Goal: Task Accomplishment & Management: Complete application form

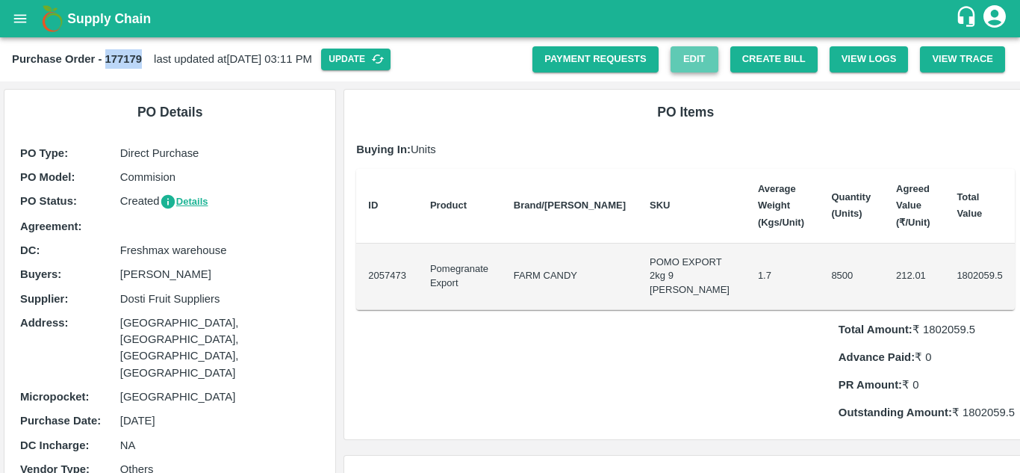
click at [682, 56] on link "Edit" at bounding box center [695, 59] width 48 height 26
click at [556, 388] on div "Total Amount: ₹ 1802059.5 Advance Paid: ₹ 0 PR Amount: ₹ 0 Outstanding Amount: …" at bounding box center [685, 365] width 659 height 111
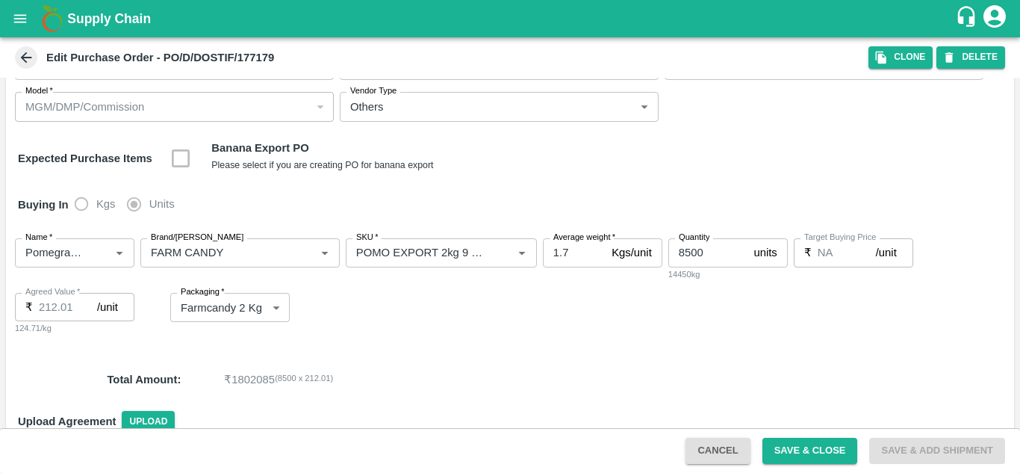
scroll to position [112, 0]
drag, startPoint x: 0, startPoint y: 0, endPoint x: 346, endPoint y: 316, distance: 468.5
click at [346, 316] on div "Name   * Name   * Brand/Marka Brand/Marka SKU   * SKU   * Average weight   * 1.…" at bounding box center [510, 285] width 1009 height 121
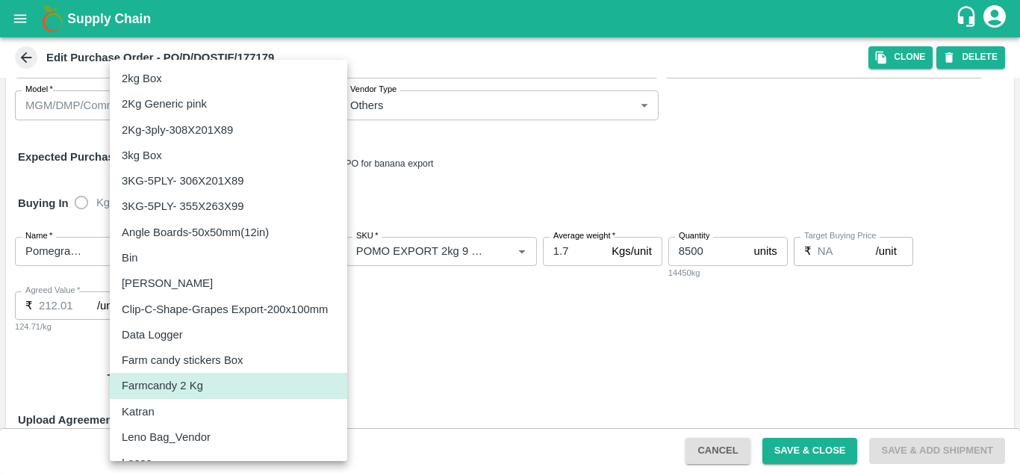
click at [209, 306] on body "Supply Chain Edit Purchase Order - PO/D/DOSTIF/177179 Clone DELETE PO Type   * …" at bounding box center [510, 236] width 1020 height 473
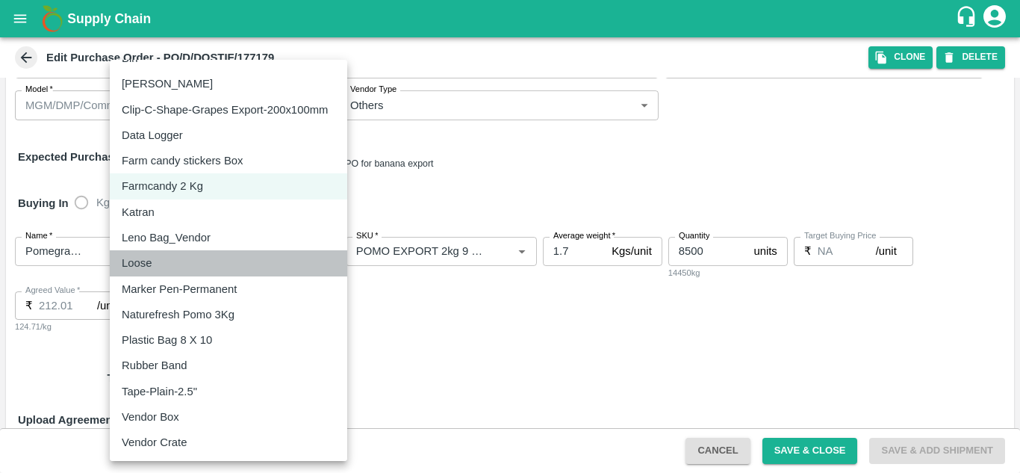
click at [151, 263] on p "Loose" at bounding box center [137, 263] width 30 height 16
type input "258"
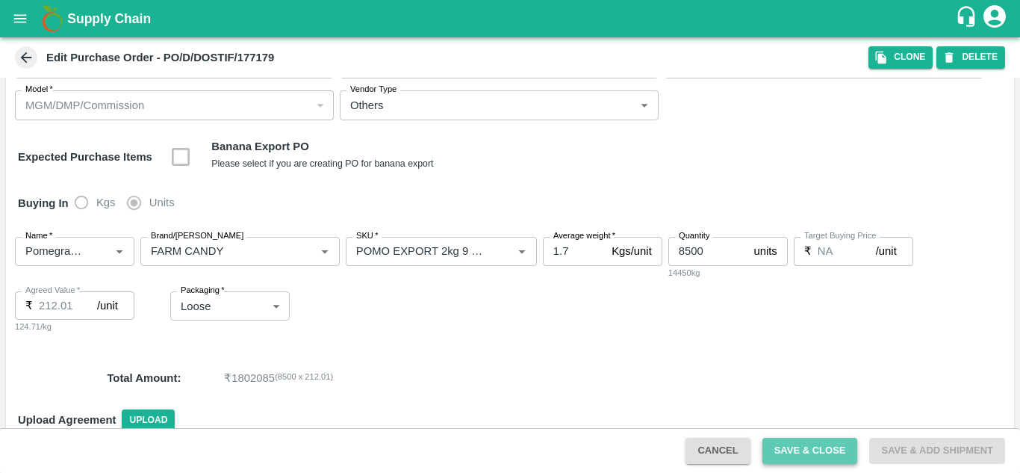
click at [812, 456] on button "Save & Close" at bounding box center [811, 451] width 96 height 26
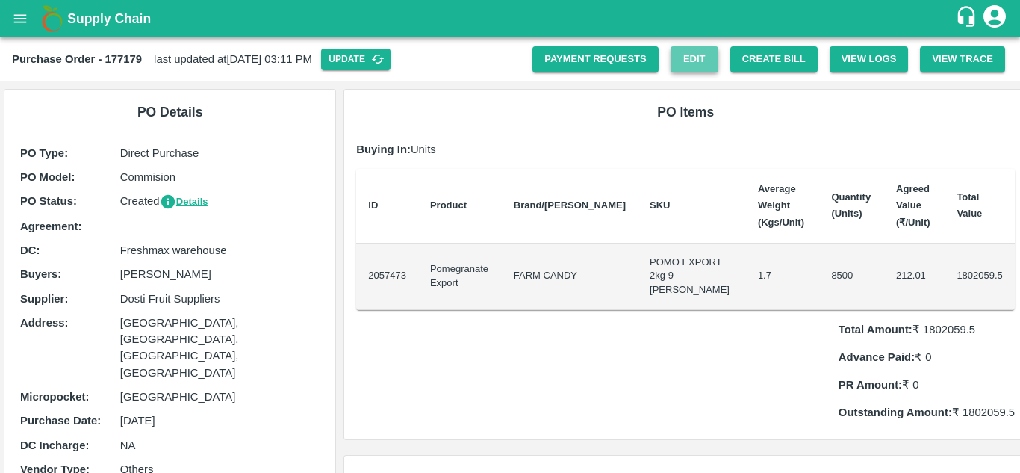
click at [696, 48] on link "Edit" at bounding box center [695, 59] width 48 height 26
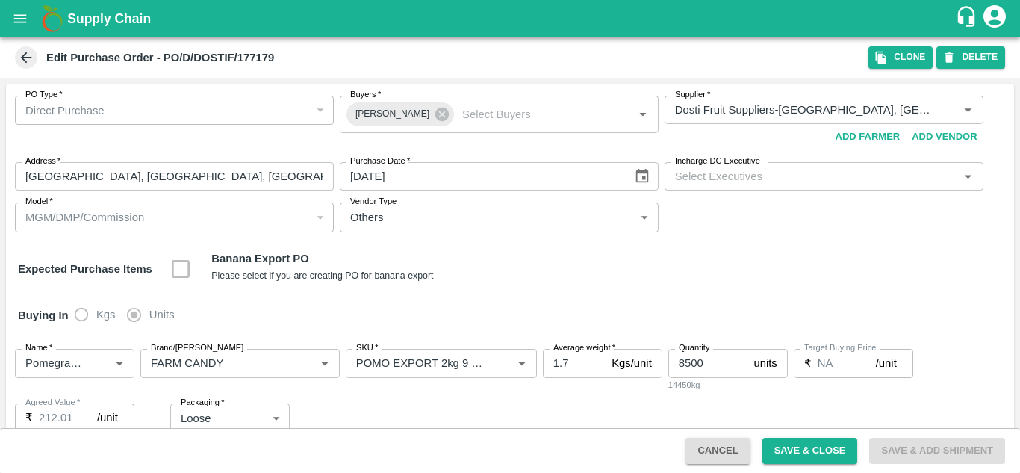
scroll to position [93, 0]
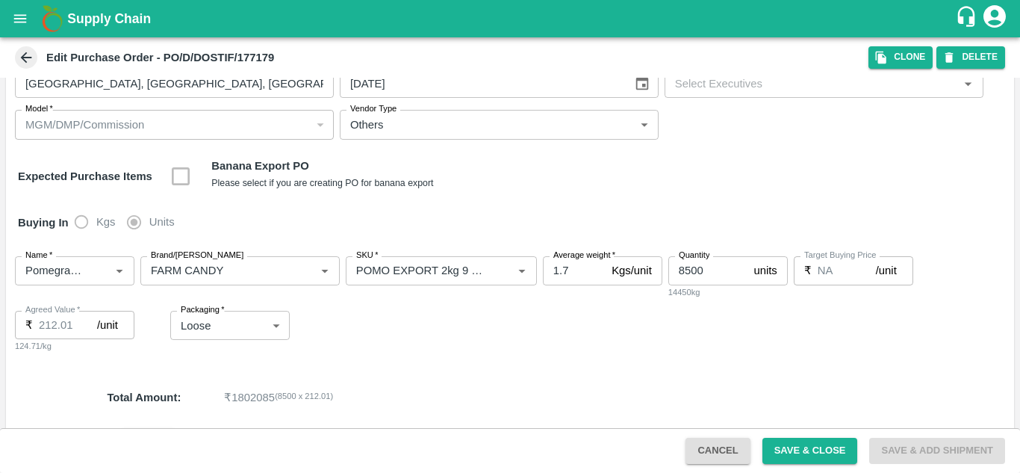
click at [713, 445] on button "Cancel" at bounding box center [718, 451] width 64 height 26
type input "NA"
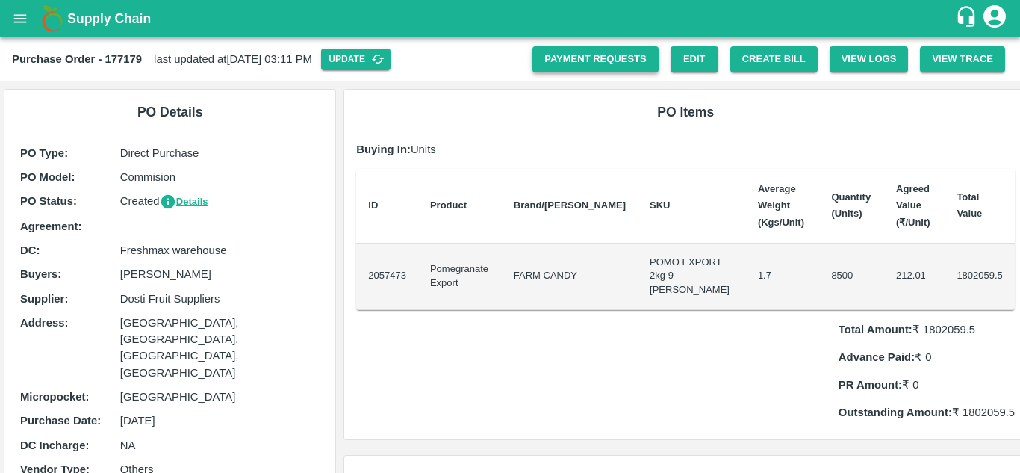
click at [587, 63] on link "Payment Requests" at bounding box center [596, 59] width 126 height 26
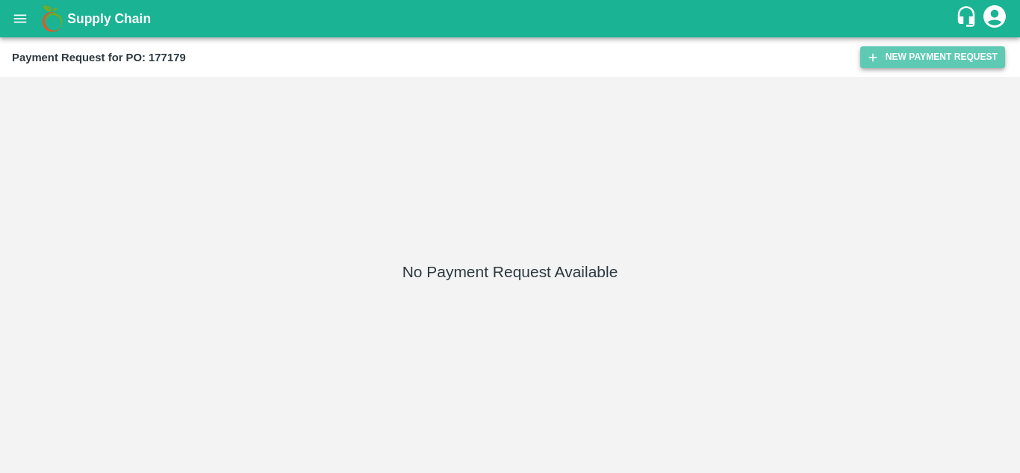
click at [923, 53] on button "New Payment Request" at bounding box center [933, 57] width 145 height 22
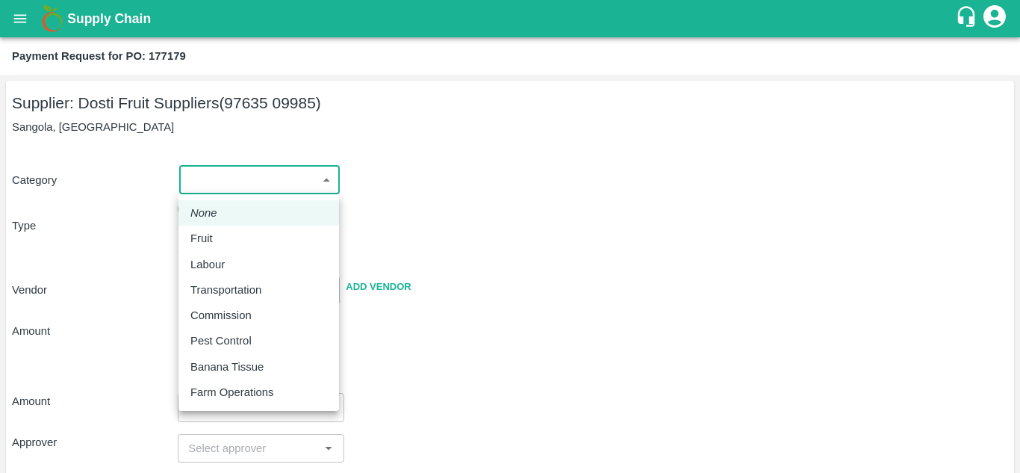
click at [251, 187] on body "Supply Chain Payment Request for PO: 177179 Supplier: Dosti Fruit Suppliers (97…" at bounding box center [510, 236] width 1020 height 473
click at [236, 243] on div "Fruit" at bounding box center [259, 238] width 137 height 16
type input "1"
type input "Dosti Fruit Suppliers - 97635 09985(Supplier)"
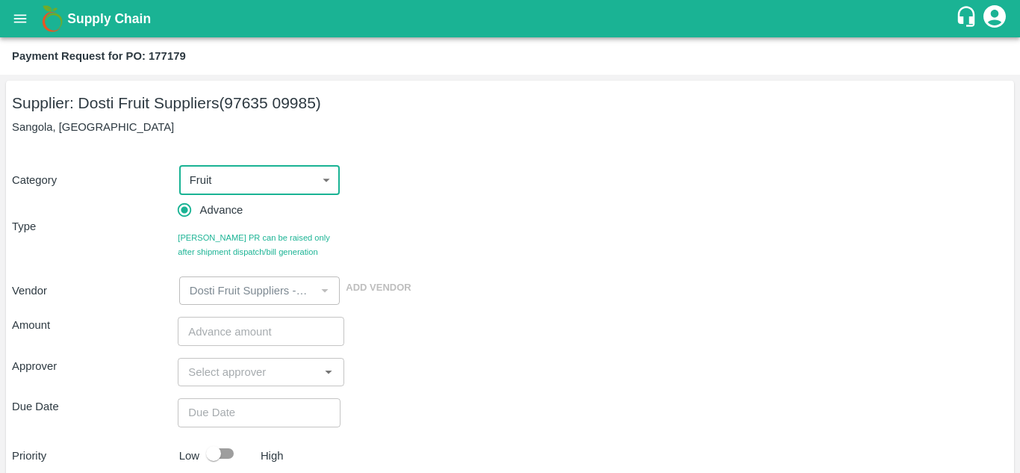
click at [245, 326] on input "number" at bounding box center [261, 331] width 166 height 28
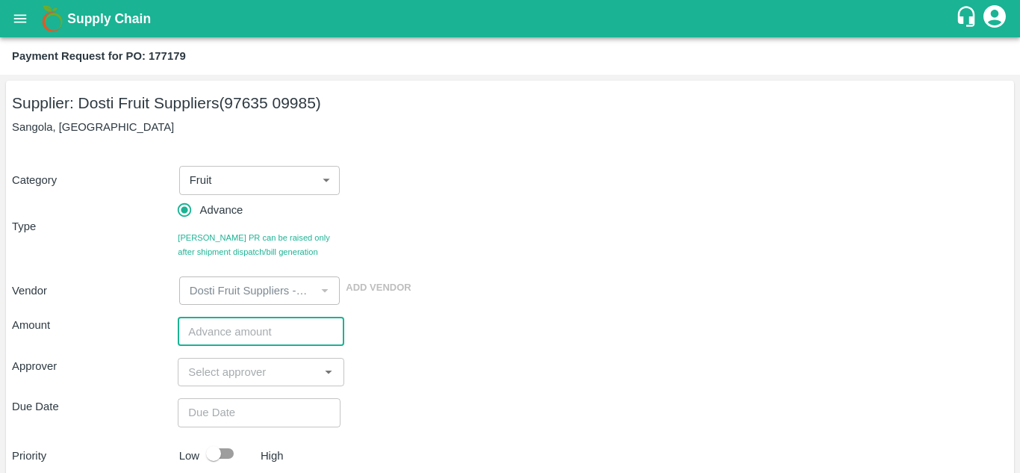
paste input "1081200"
type input "1081200"
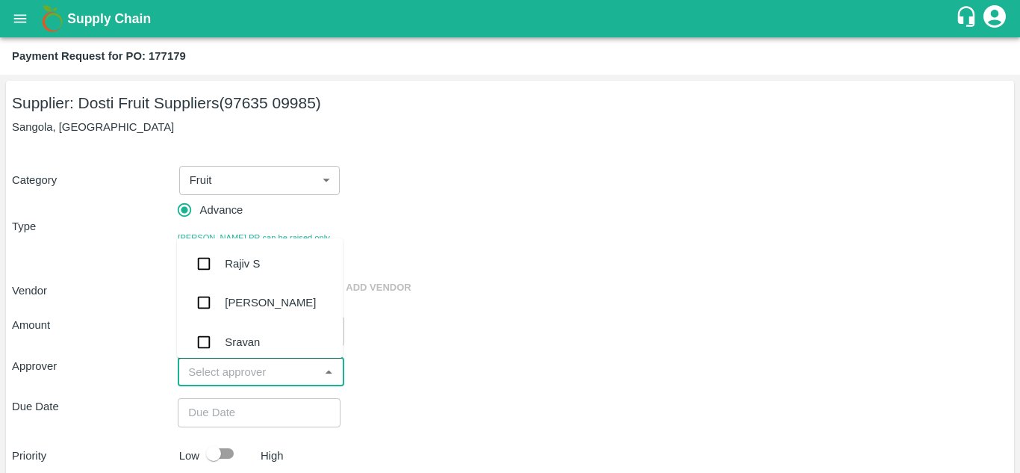
click at [234, 375] on input "input" at bounding box center [248, 371] width 132 height 19
type input "ayus"
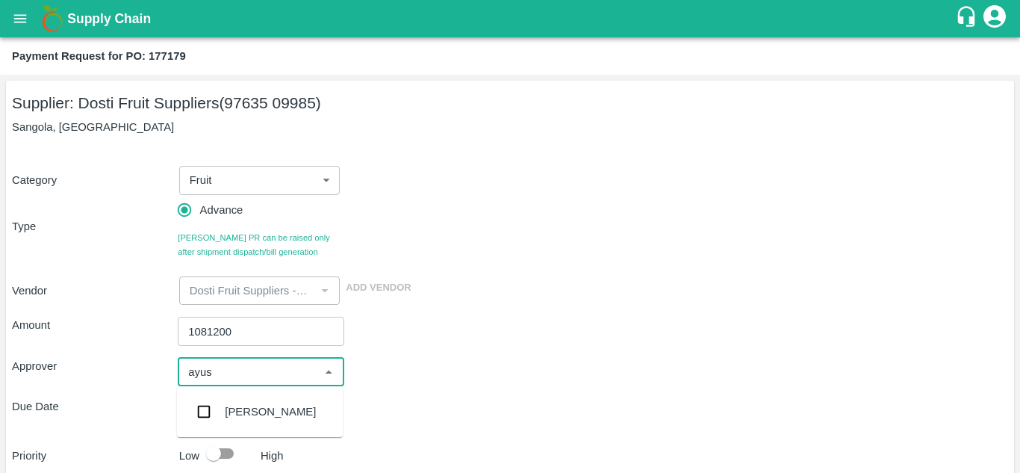
click at [248, 417] on div "[PERSON_NAME]" at bounding box center [270, 411] width 91 height 16
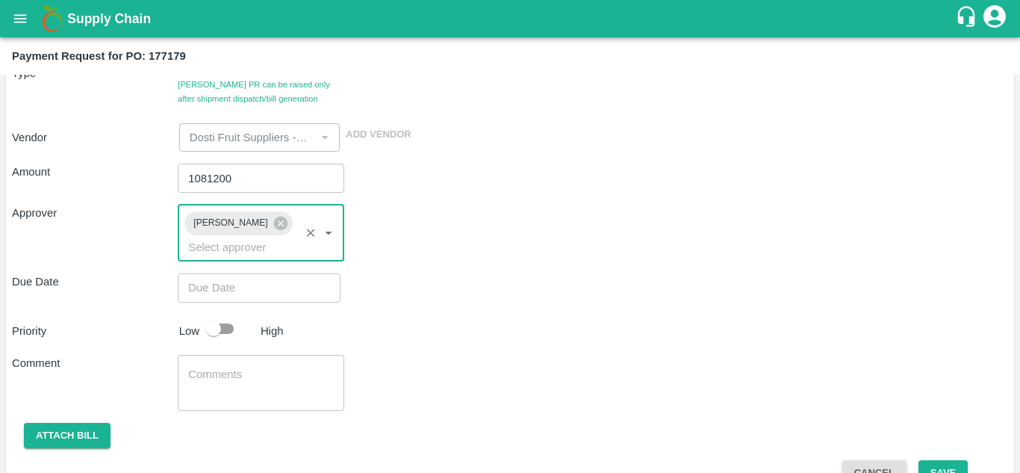
scroll to position [154, 0]
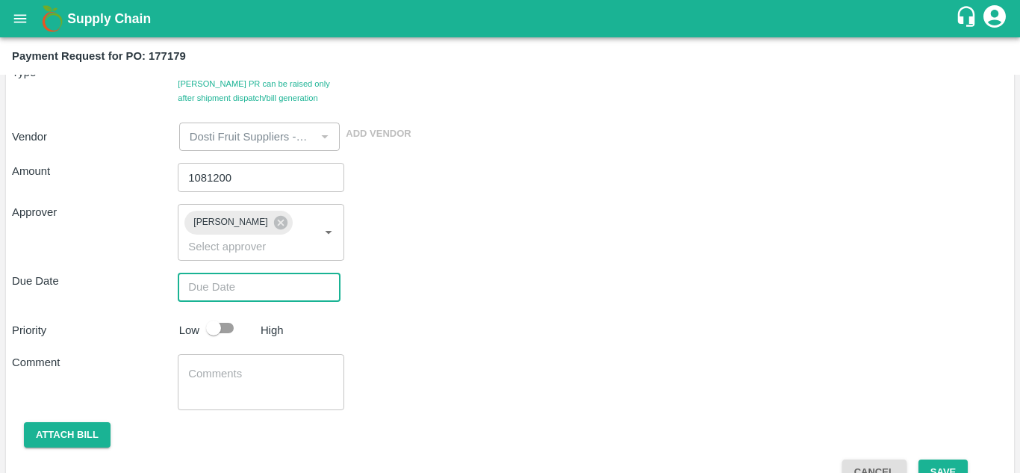
type input "DD/MM/YYYY hh:mm aa"
click at [214, 288] on input "DD/MM/YYYY hh:mm aa" at bounding box center [254, 287] width 152 height 28
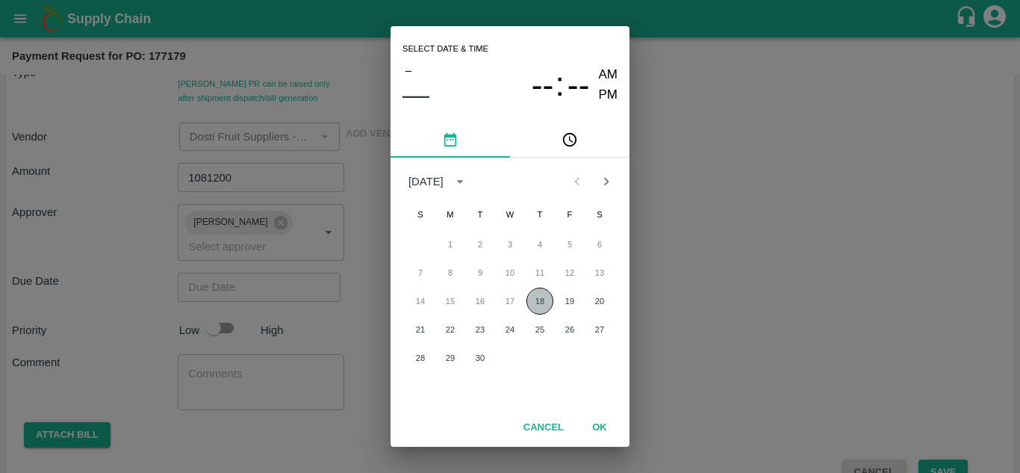
click at [543, 302] on button "18" at bounding box center [540, 301] width 27 height 27
type input "[DATE] 12:00 AM"
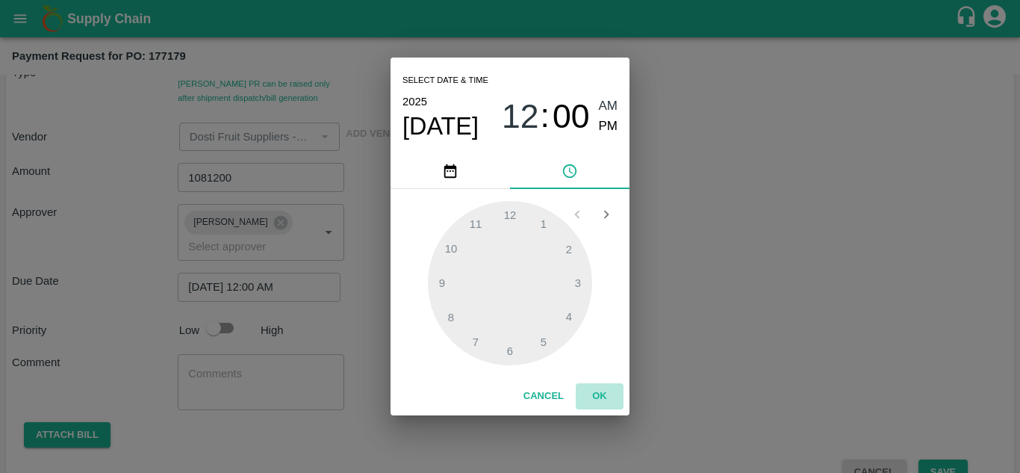
click at [604, 397] on button "OK" at bounding box center [600, 396] width 48 height 26
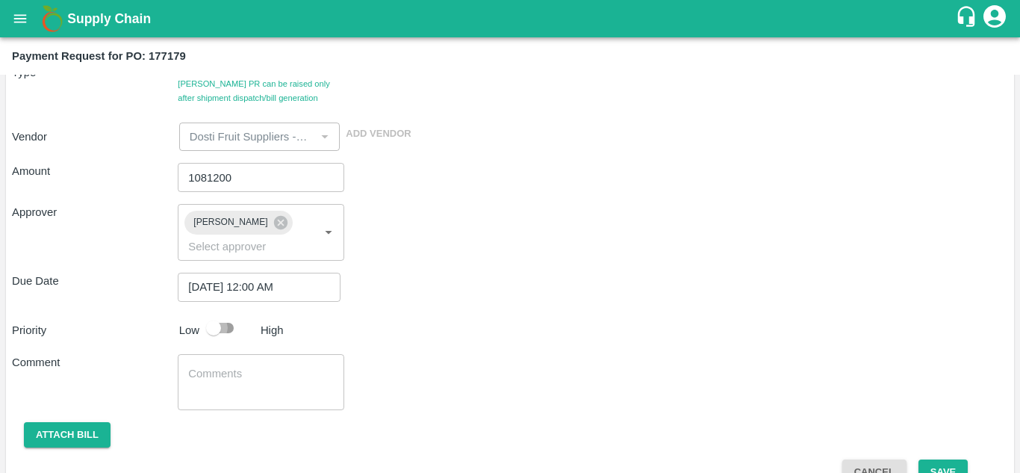
click at [229, 334] on input "checkbox" at bounding box center [213, 328] width 85 height 28
checkbox input "true"
click at [230, 377] on textarea at bounding box center [260, 381] width 145 height 31
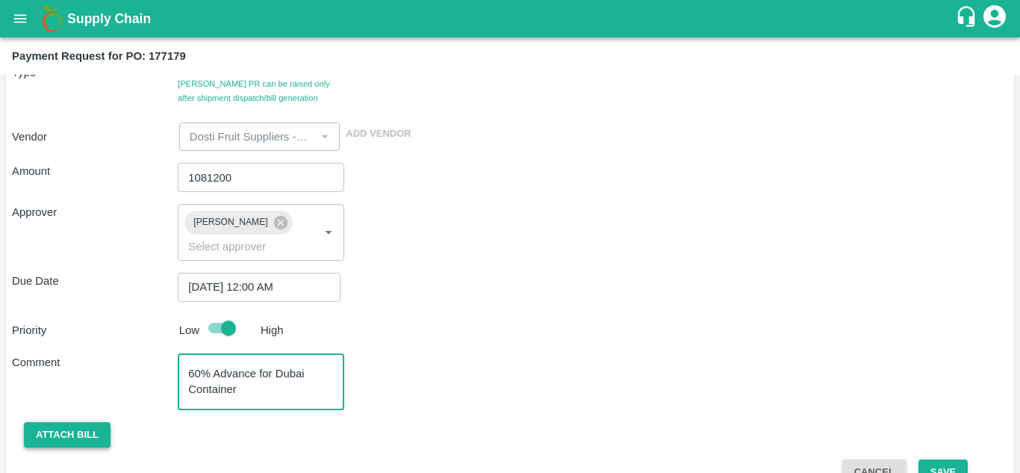
type textarea "60% Advance for Dubai Container"
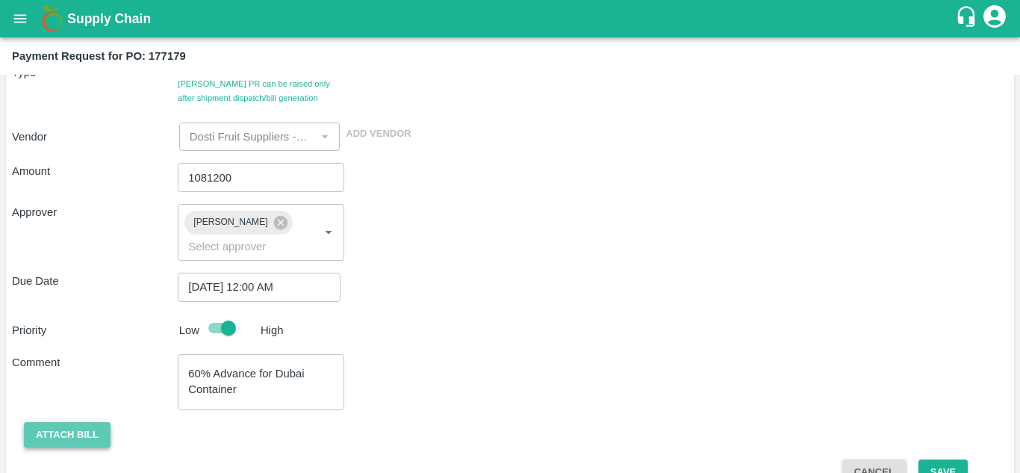
click at [72, 428] on button "Attach bill" at bounding box center [67, 435] width 87 height 26
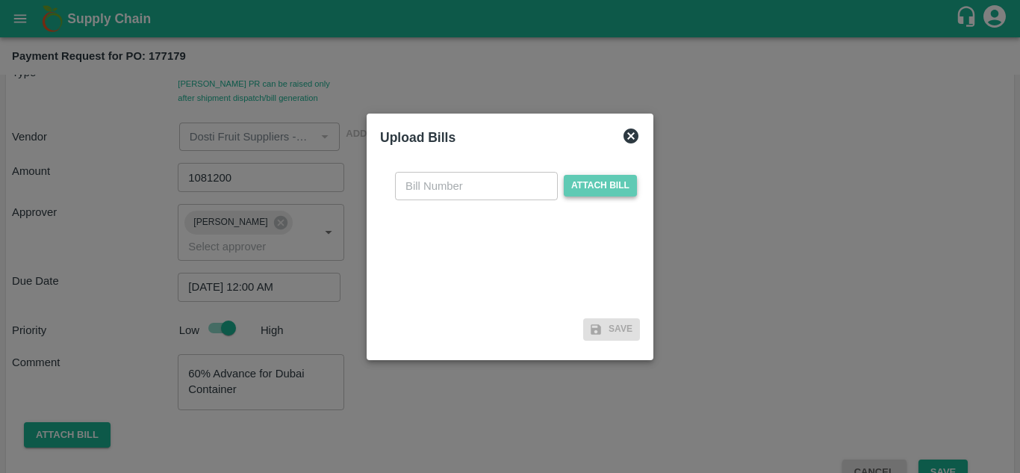
click at [601, 182] on span "Attach bill" at bounding box center [600, 186] width 73 height 22
click at [0, 0] on input "Attach bill" at bounding box center [0, 0] width 0 height 0
click at [594, 185] on span "Attach bill" at bounding box center [600, 186] width 73 height 22
click at [0, 0] on input "Attach bill" at bounding box center [0, 0] width 0 height 0
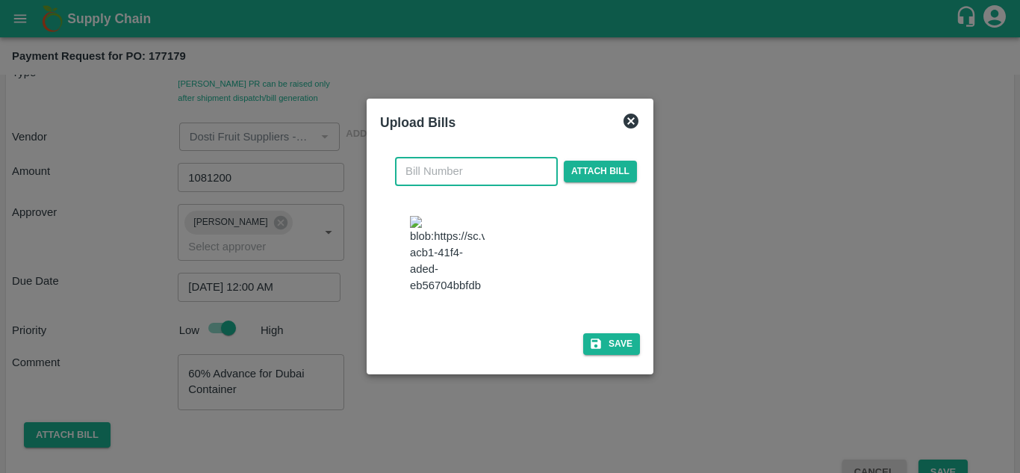
click at [458, 157] on input "text" at bounding box center [476, 171] width 163 height 28
type input "104"
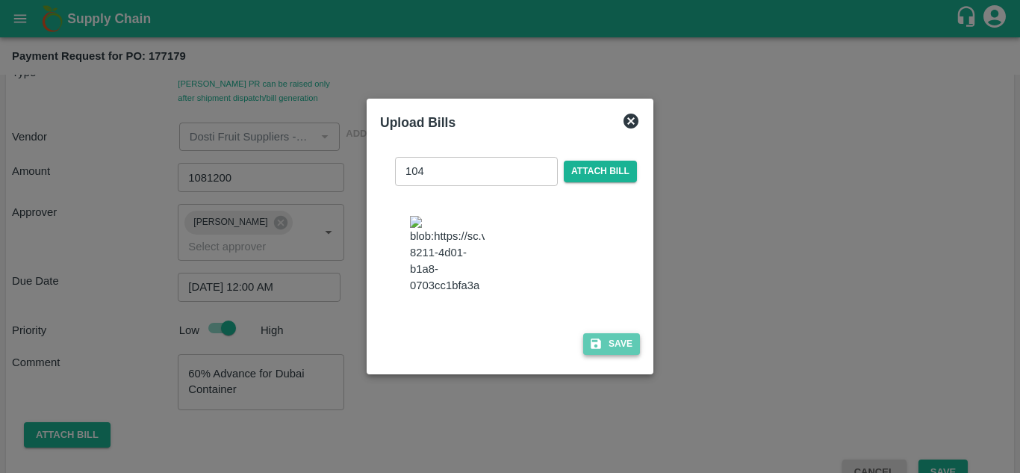
click at [613, 355] on button "Save" at bounding box center [611, 344] width 57 height 22
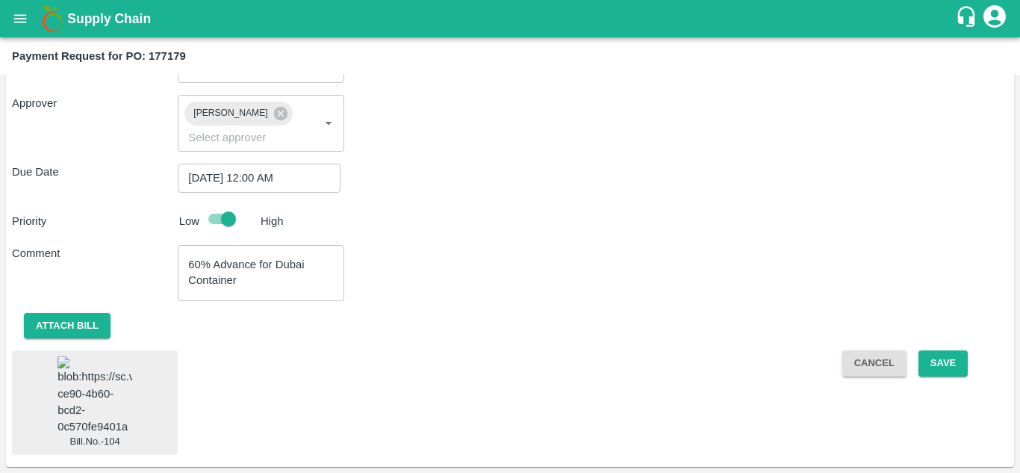
scroll to position [346, 0]
click at [932, 350] on button "Save" at bounding box center [943, 363] width 49 height 26
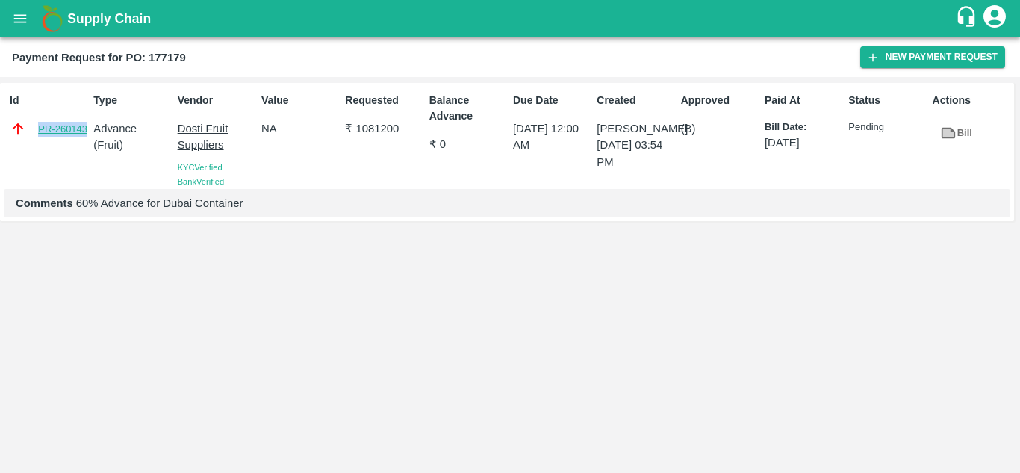
drag, startPoint x: 35, startPoint y: 130, endPoint x: 87, endPoint y: 134, distance: 51.7
click at [87, 134] on div "PR-260143" at bounding box center [49, 128] width 78 height 16
copy link "PR-260143"
